Goal: Task Accomplishment & Management: Use online tool/utility

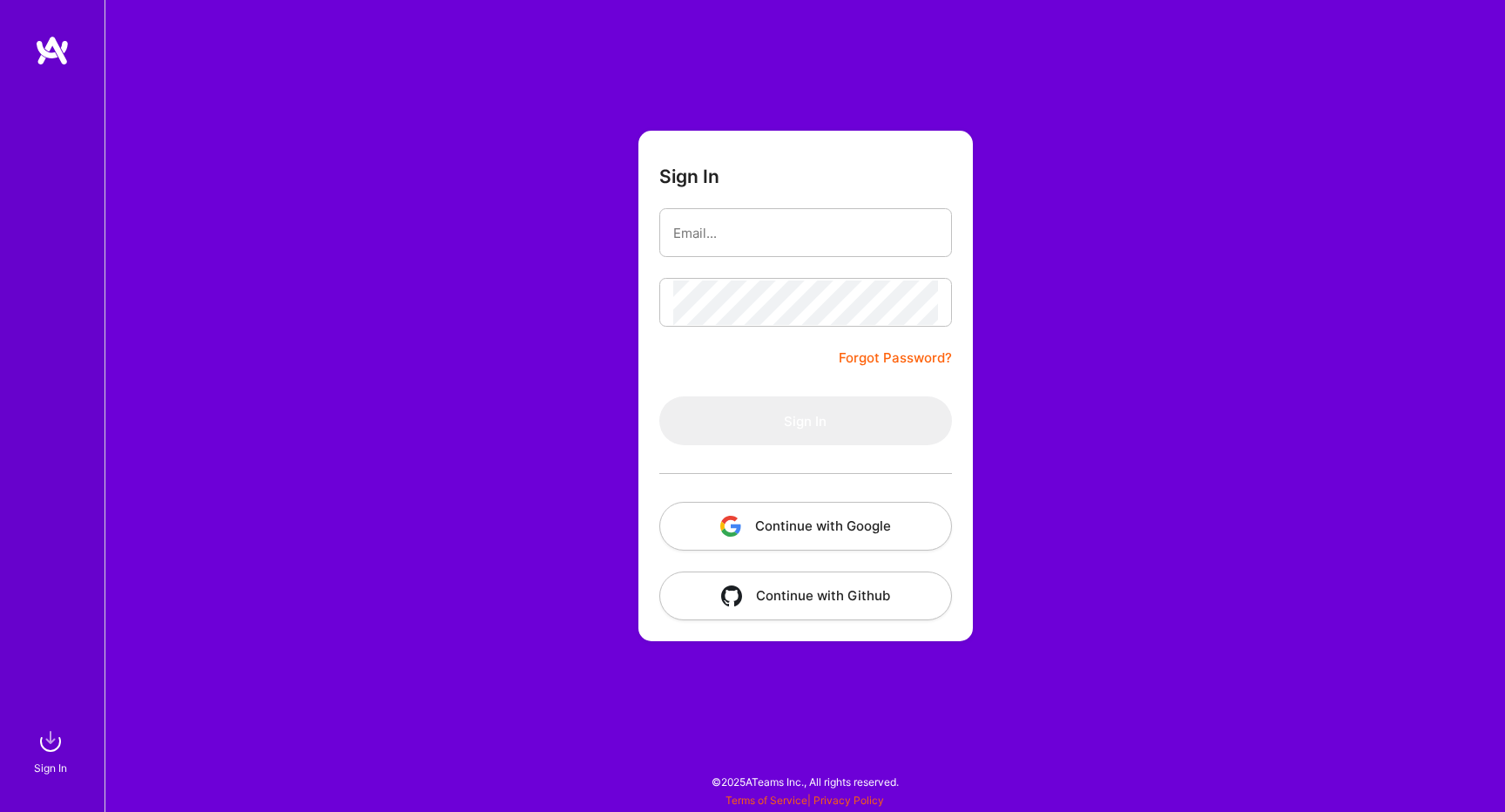
click at [841, 528] on button "Continue with Google" at bounding box center [805, 525] width 292 height 49
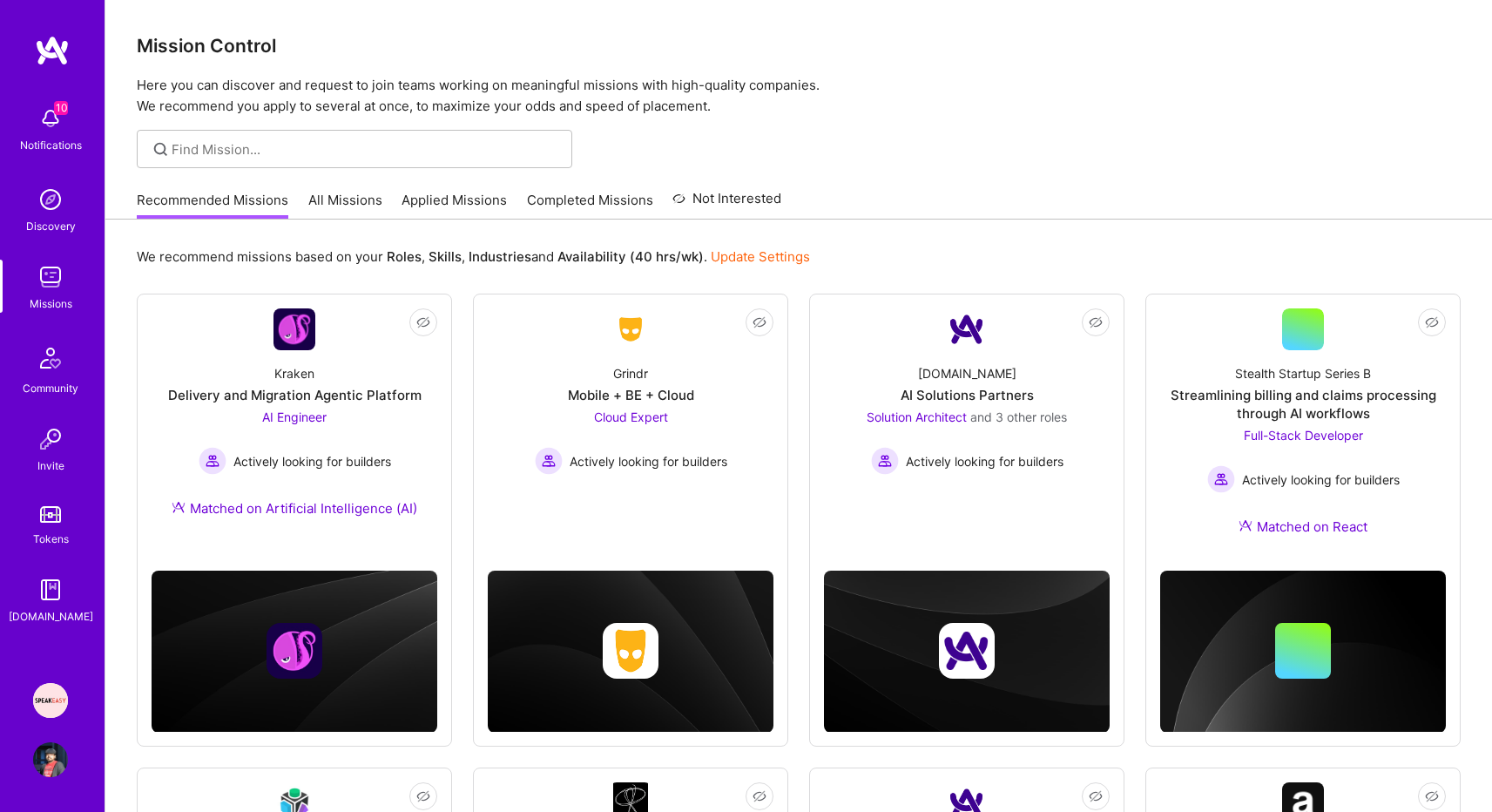
click at [54, 696] on img at bounding box center [51, 700] width 35 height 35
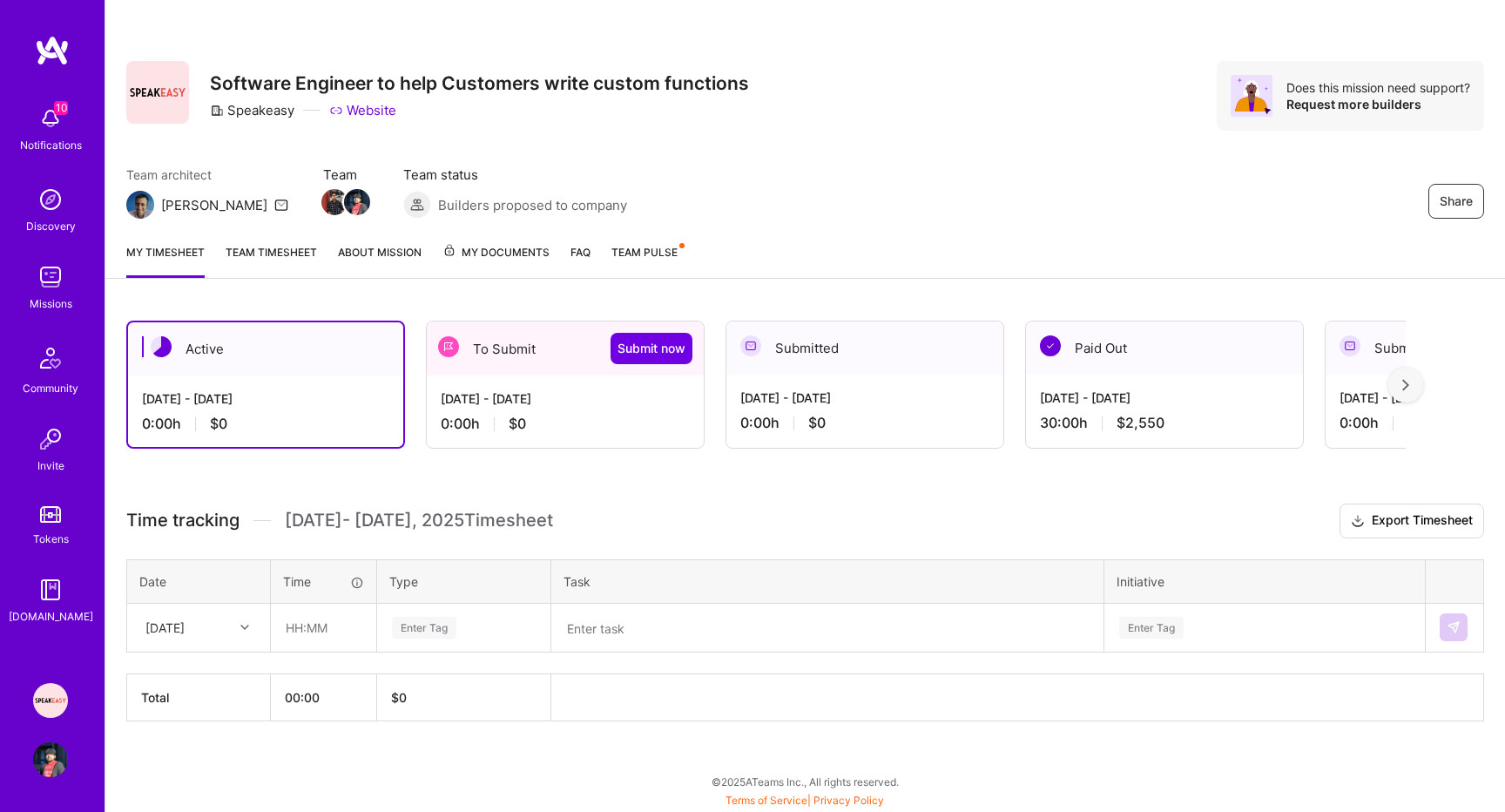
click at [255, 256] on link "Team timesheet" at bounding box center [271, 260] width 91 height 35
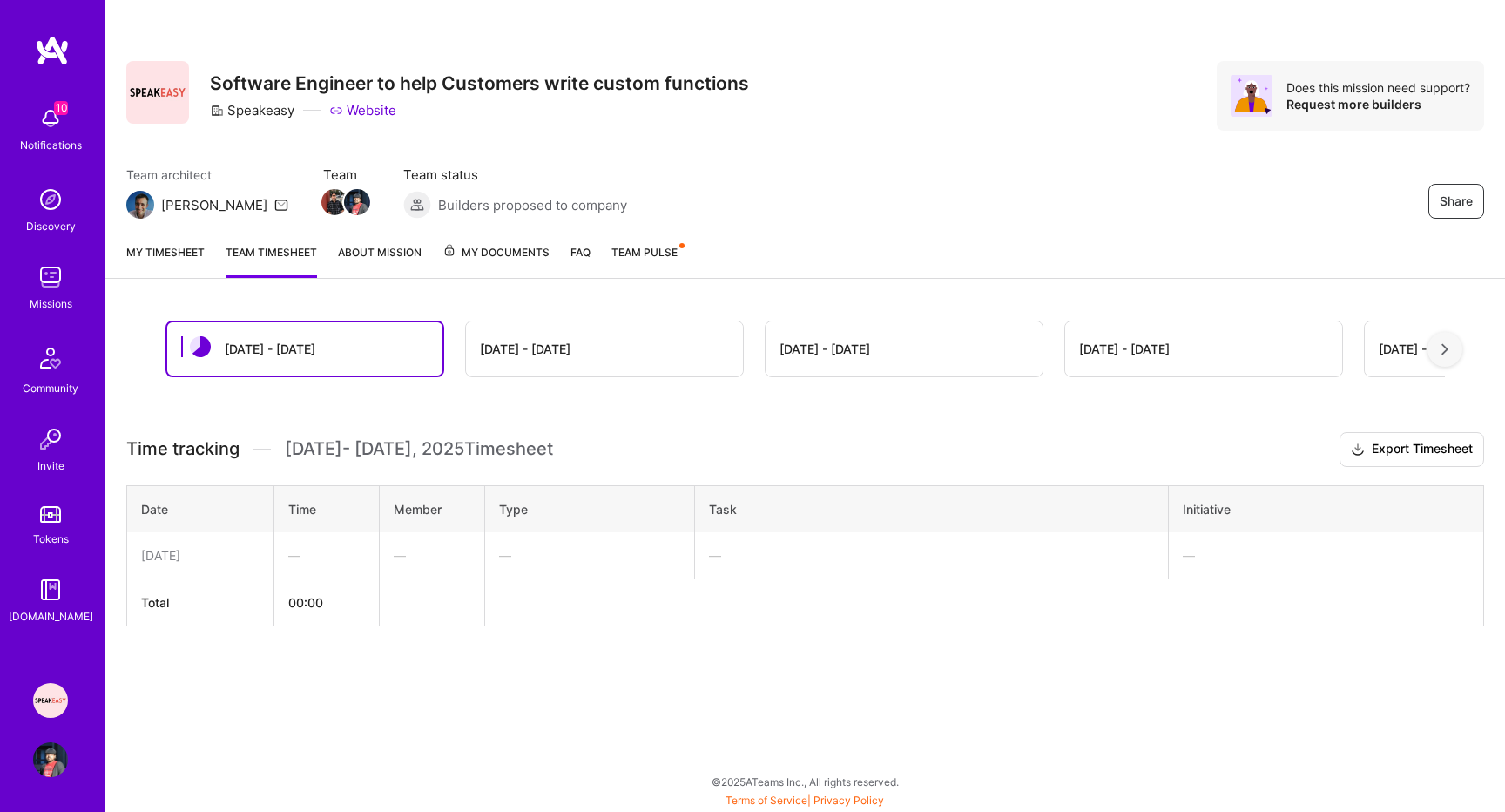
click at [166, 255] on link "My timesheet" at bounding box center [165, 260] width 79 height 35
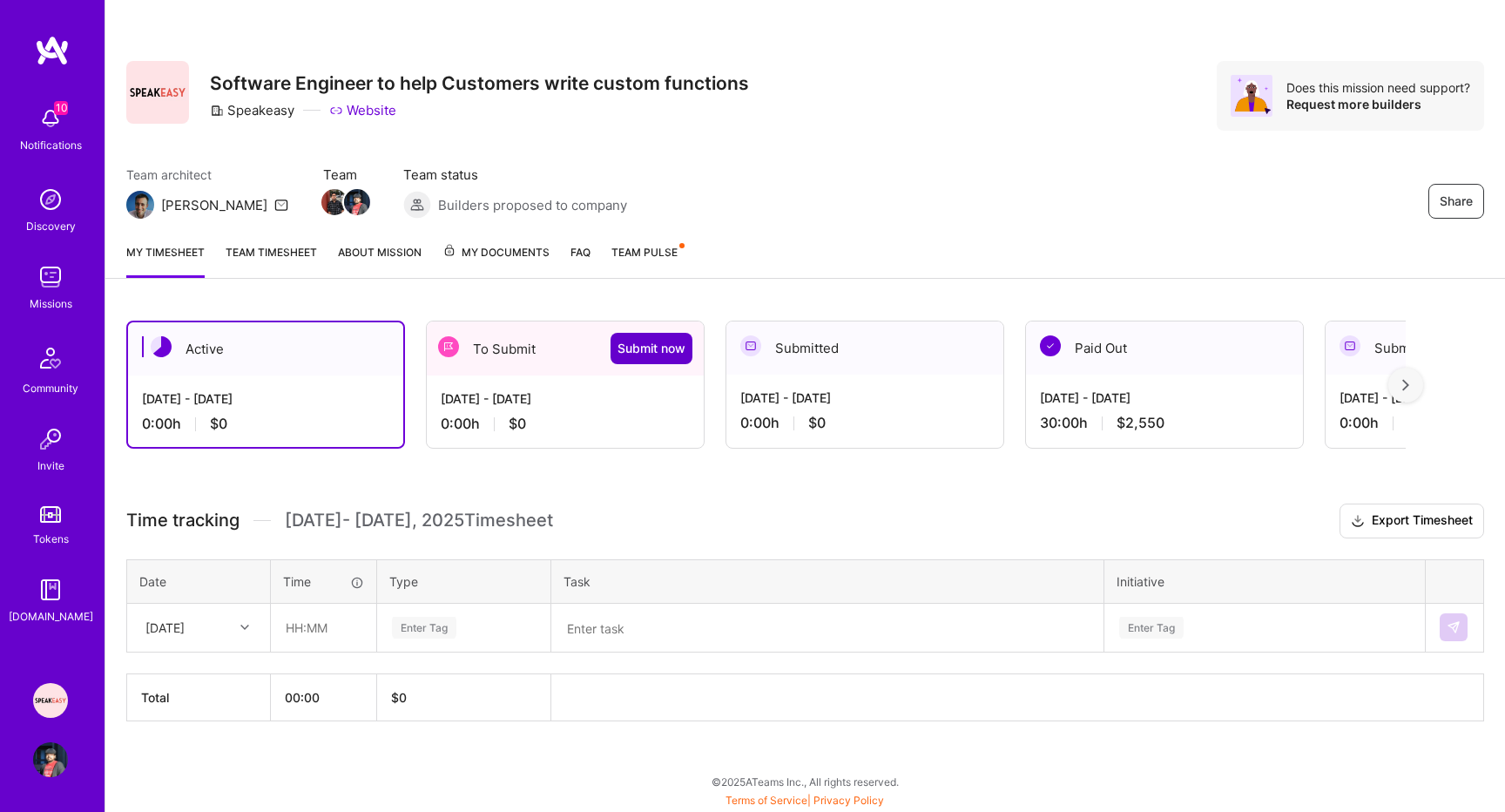
click at [653, 341] on span "Submit now" at bounding box center [652, 349] width 68 height 17
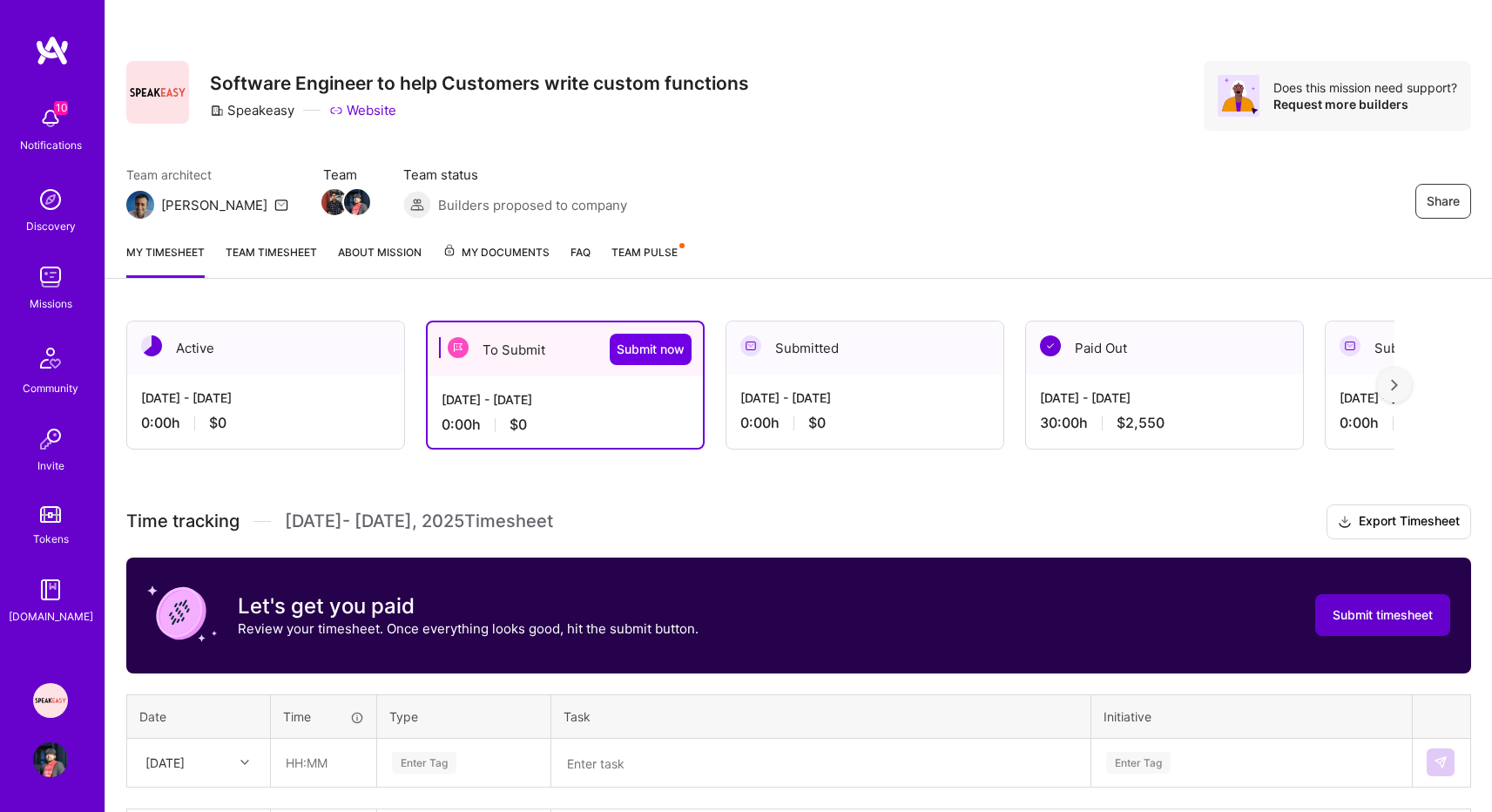
click at [1399, 620] on span "Submit timesheet" at bounding box center [1382, 615] width 100 height 17
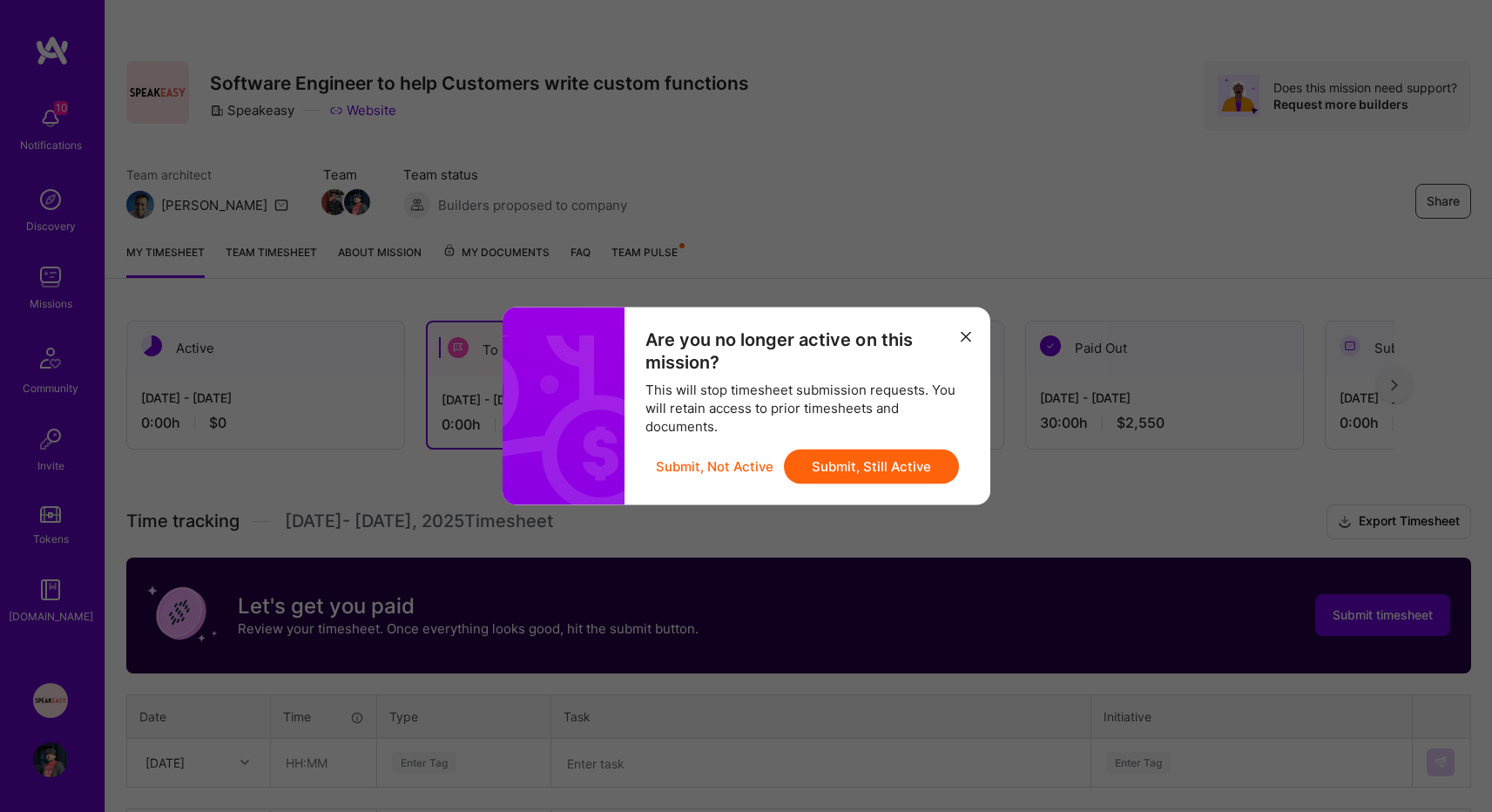
click at [907, 473] on button "Submit, Still Active" at bounding box center [871, 467] width 175 height 35
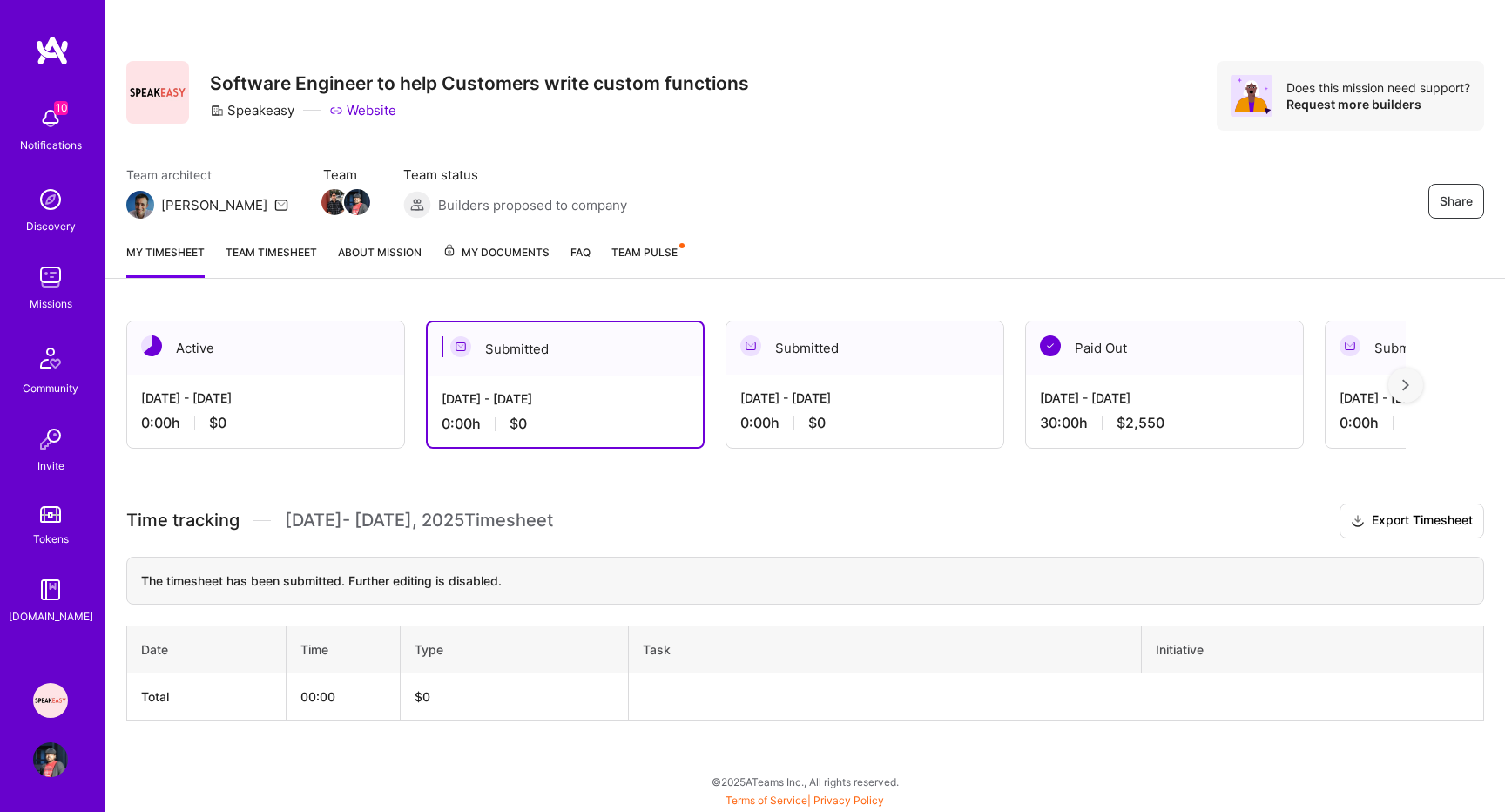
click at [53, 117] on img at bounding box center [51, 118] width 35 height 35
click at [754, 215] on div "10 10 Notifications Discovery Missions Community Invite Tokens [DOMAIN_NAME] Sp…" at bounding box center [752, 401] width 1505 height 803
